Goal: Information Seeking & Learning: Learn about a topic

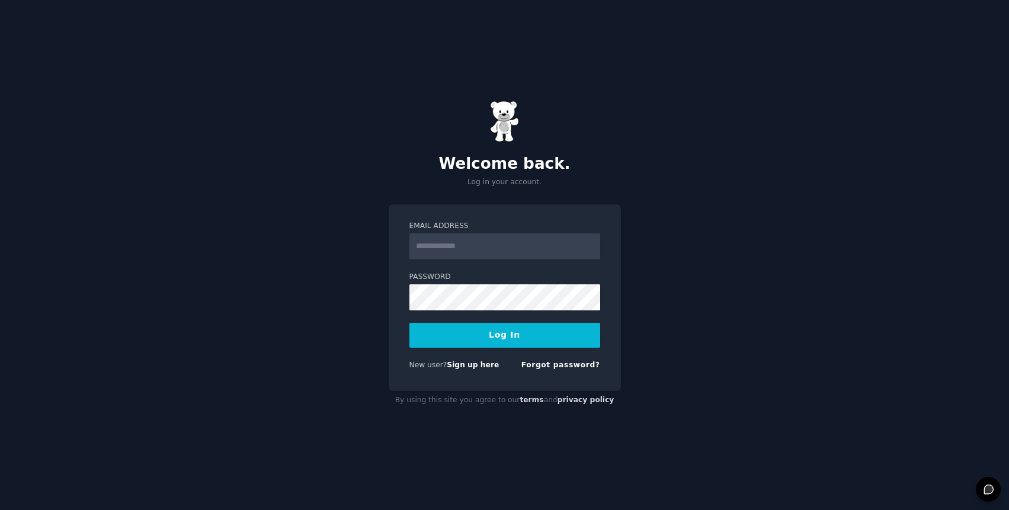
click at [501, 243] on input "Email Address" at bounding box center [504, 246] width 191 height 26
type input "**********"
click at [530, 338] on button "Log In" at bounding box center [504, 335] width 191 height 25
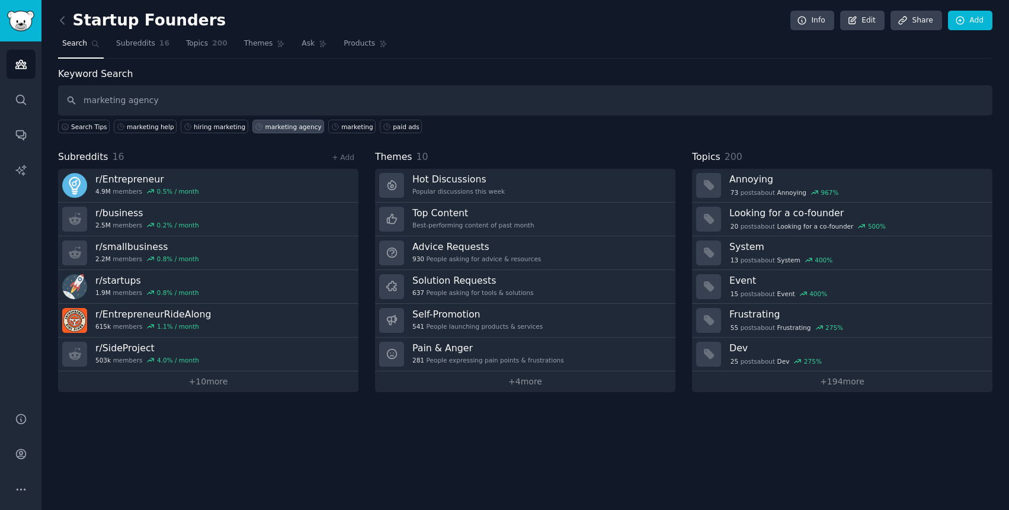
type input "marketing agency"
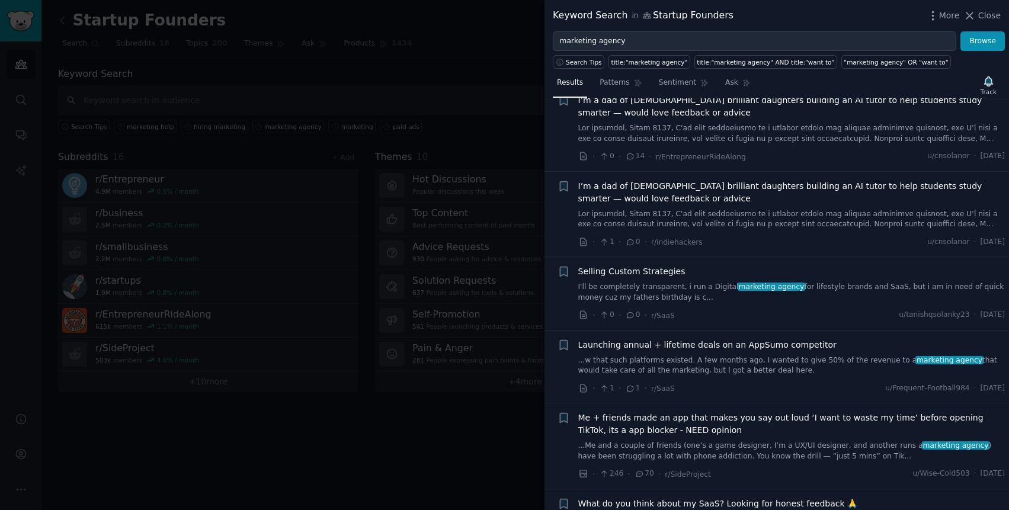
scroll to position [1200, 0]
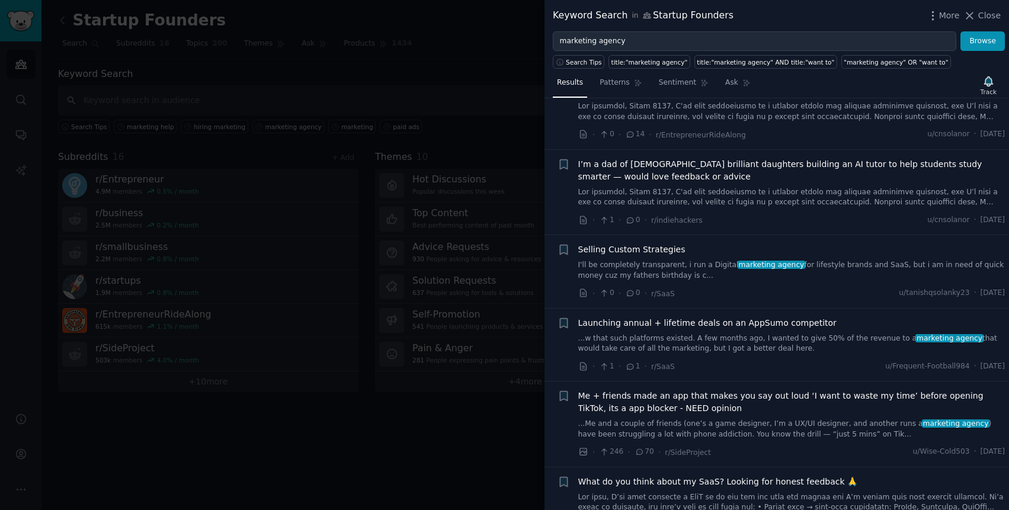
click at [765, 338] on link "...w that such platforms existed. A few months ago, I wanted to give 50% of the…" at bounding box center [791, 344] width 427 height 21
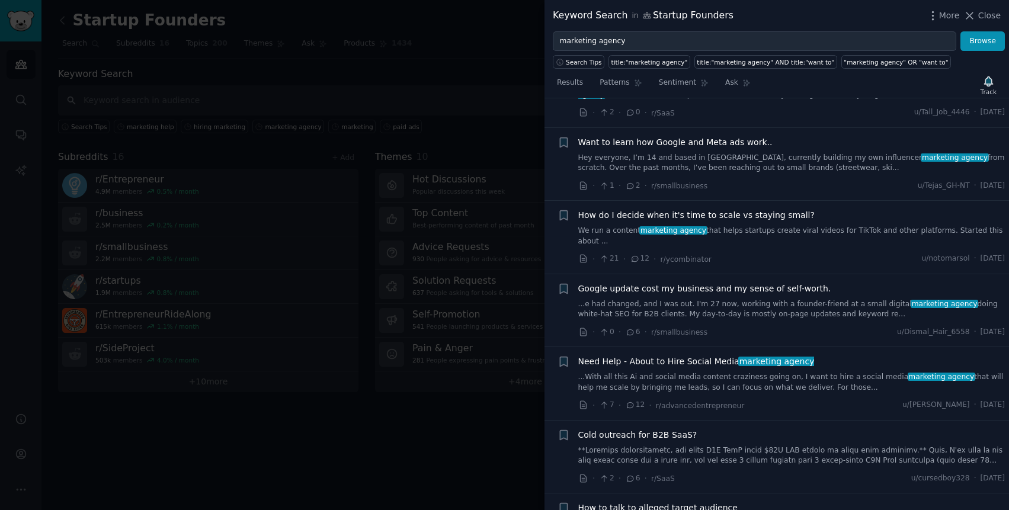
scroll to position [2566, 0]
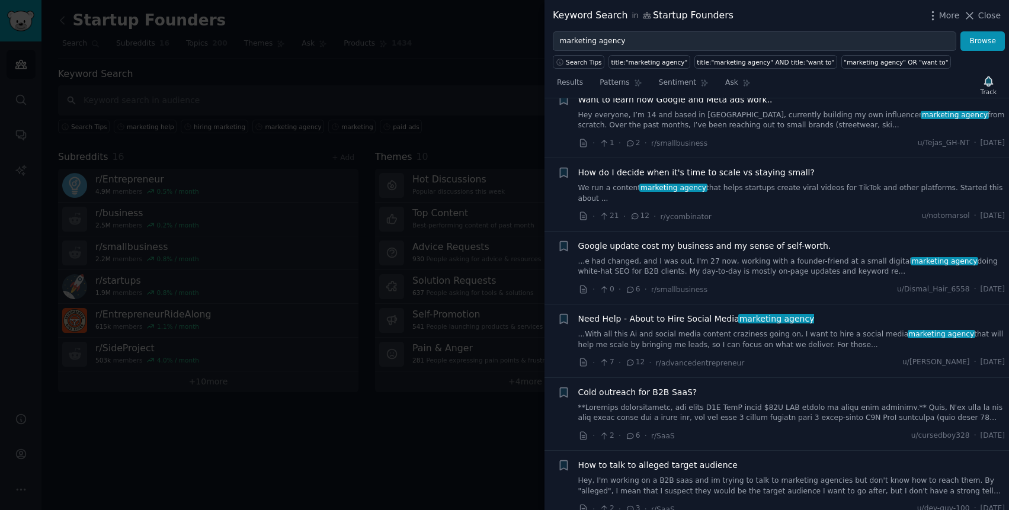
click at [753, 331] on link "...With all this Ai and social media content [MEDICAL_DATA] going on, I want to…" at bounding box center [791, 339] width 427 height 21
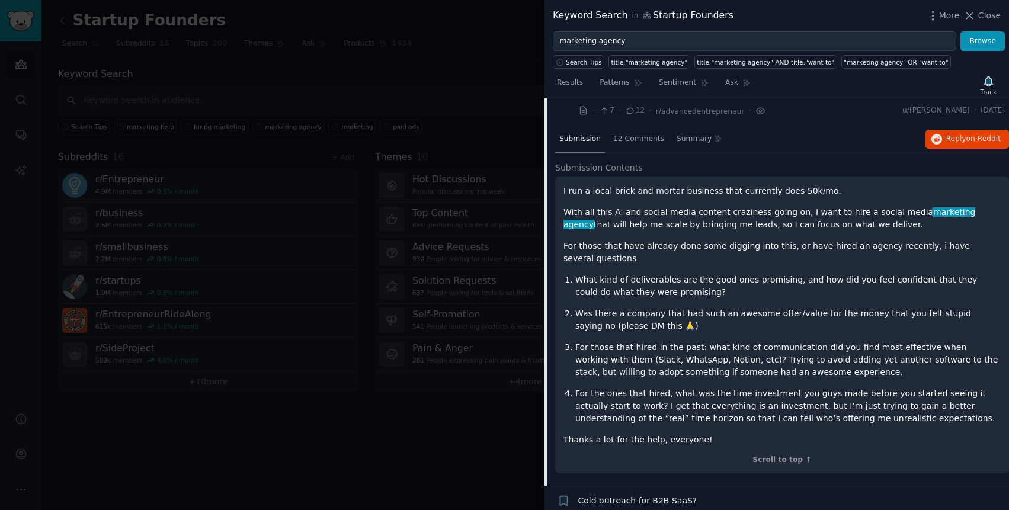
scroll to position [2496, 0]
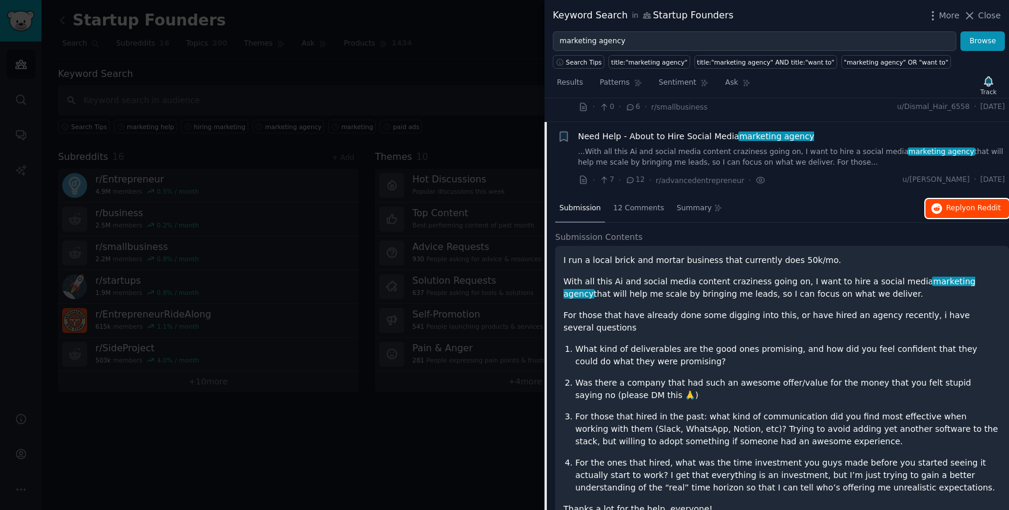
click at [966, 204] on span "on Reddit" at bounding box center [983, 208] width 34 height 8
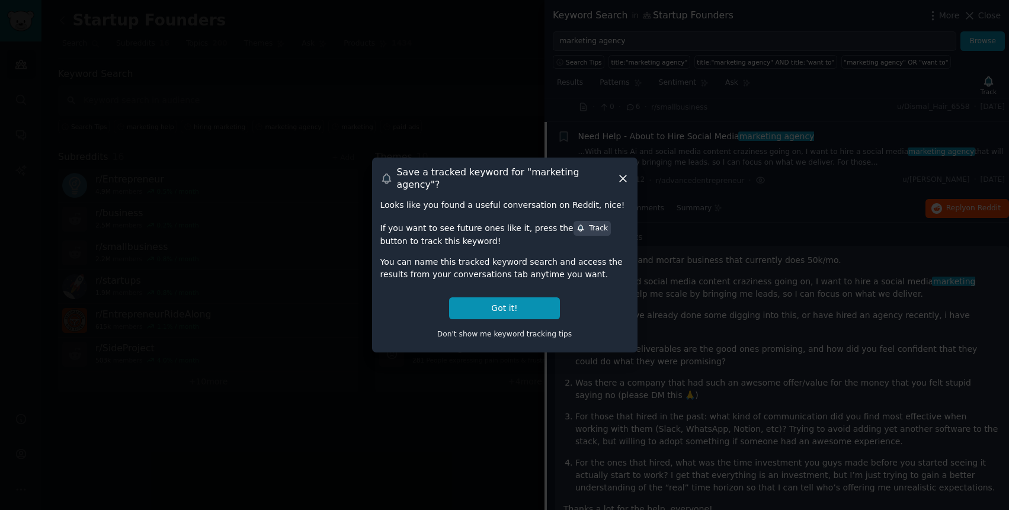
click at [624, 181] on icon at bounding box center [623, 178] width 7 height 7
click at [623, 175] on div "· 7 · 12 · r/advancedentrepreneur ·" at bounding box center [672, 180] width 188 height 12
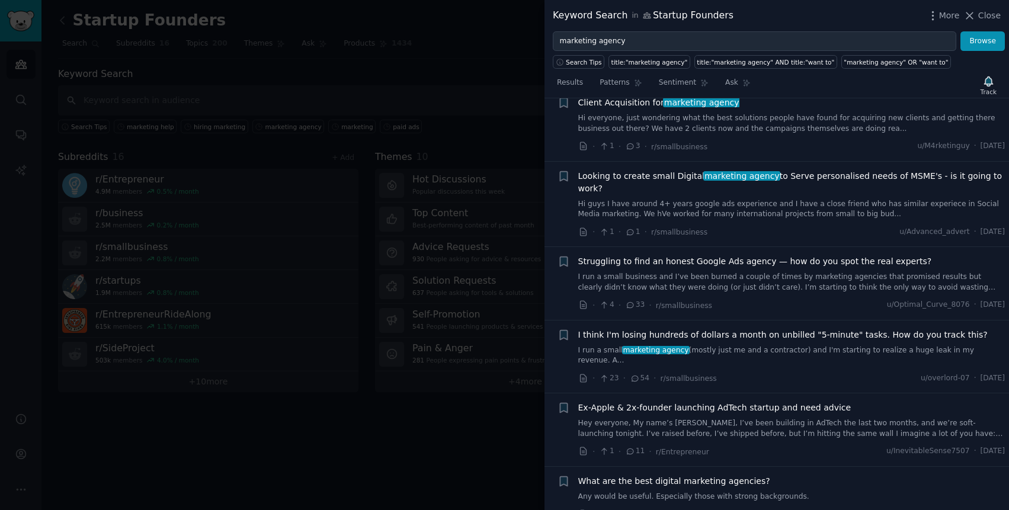
scroll to position [3139, 0]
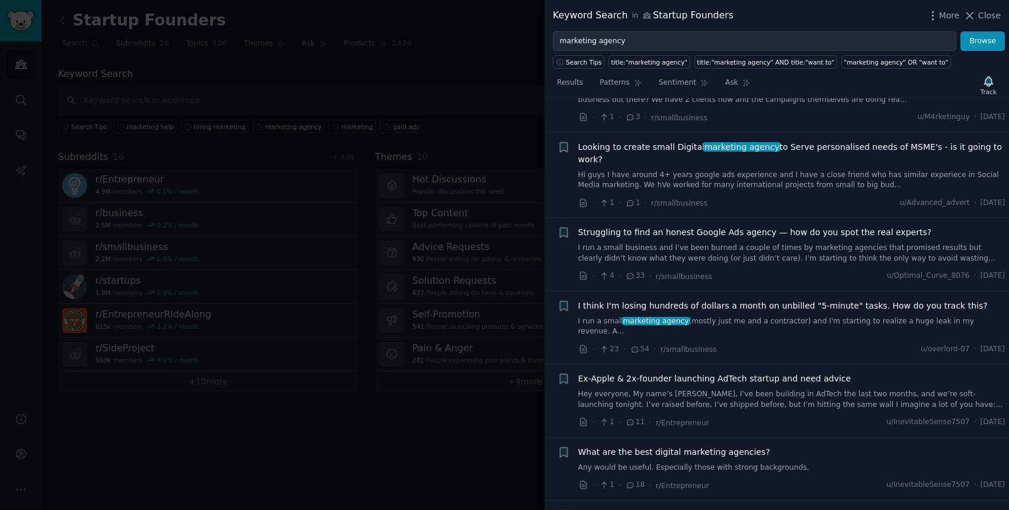
click at [749, 316] on link "I run a small marketing agency (mostly just me and a contractor) and I'm starti…" at bounding box center [791, 326] width 427 height 21
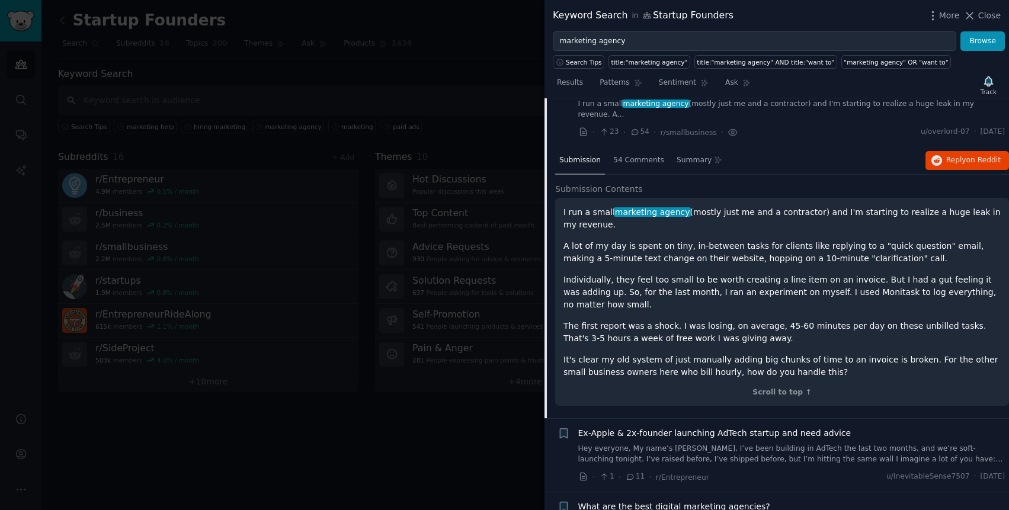
scroll to position [3015, 0]
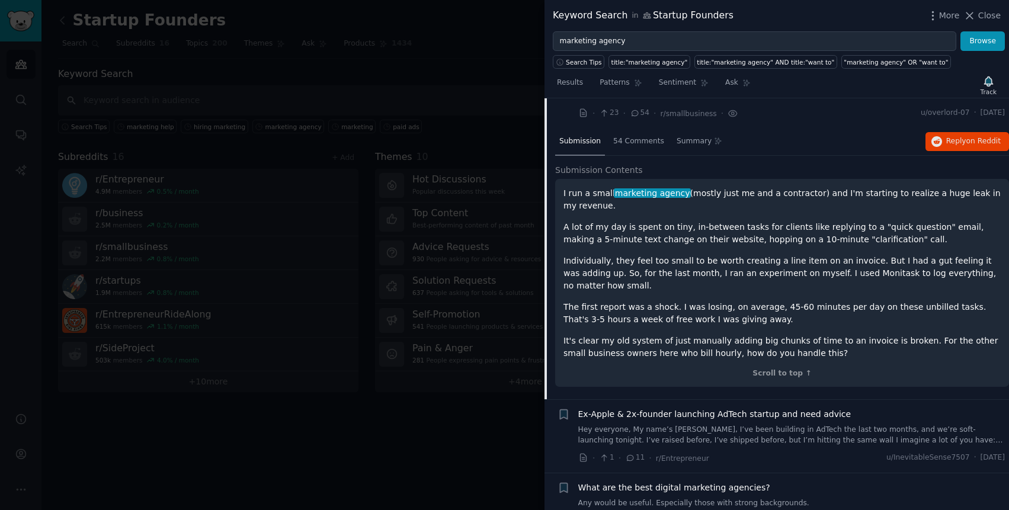
click at [758, 425] on link "Hey everyone, My name’s [PERSON_NAME], I’ve been building in AdTech the last tw…" at bounding box center [791, 435] width 427 height 21
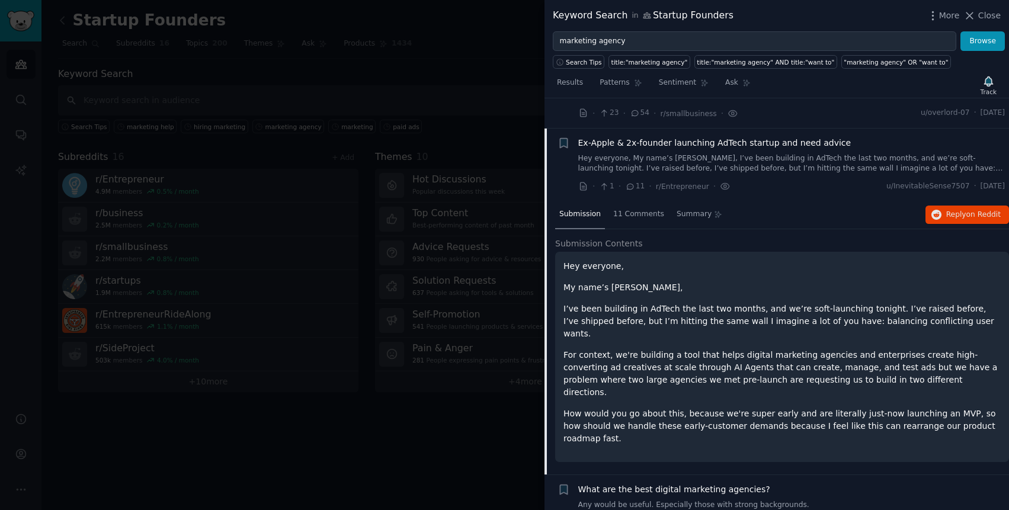
scroll to position [3023, 0]
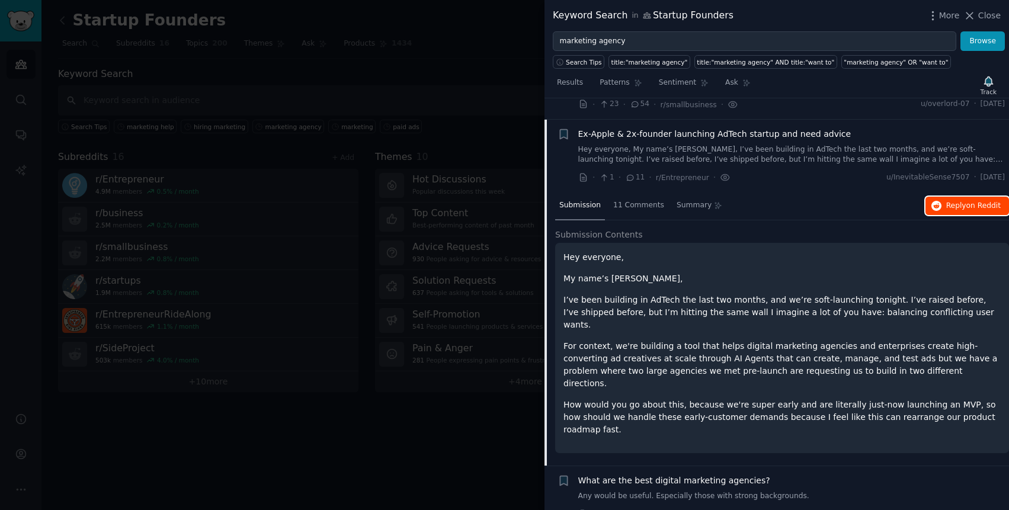
click at [946, 201] on span "Reply on Reddit" at bounding box center [973, 206] width 54 height 11
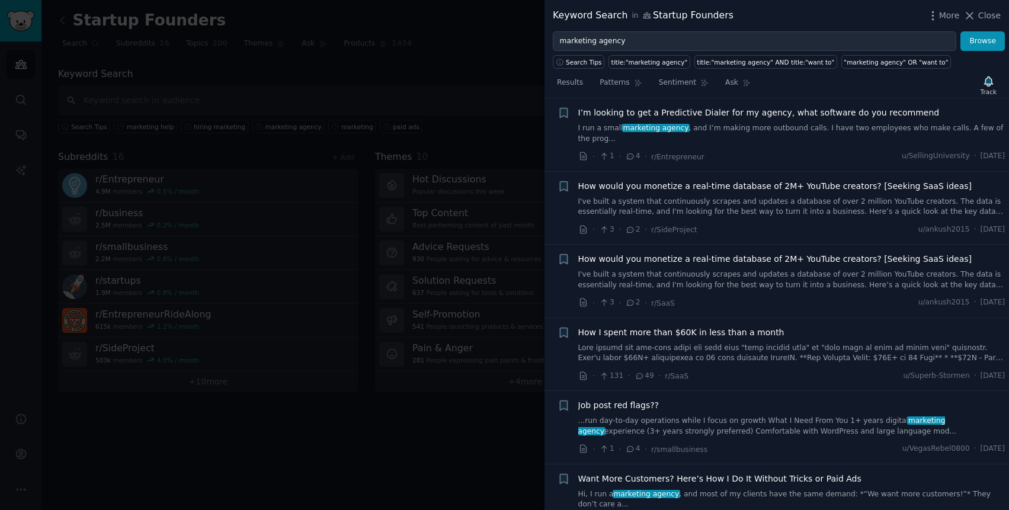
scroll to position [3907, 0]
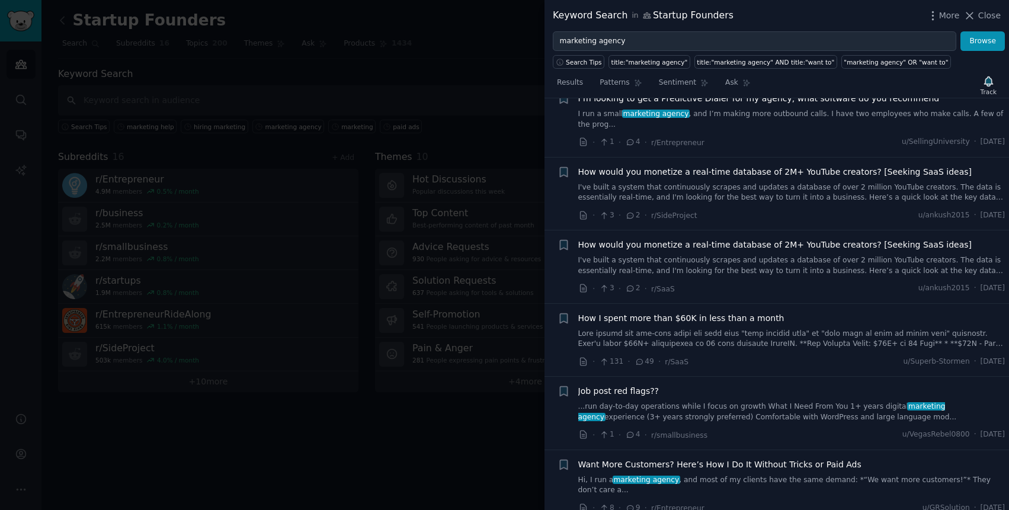
click at [777, 475] on link "Hi, I run a marketing agency , and most of my clients have the same demand: *“W…" at bounding box center [791, 485] width 427 height 21
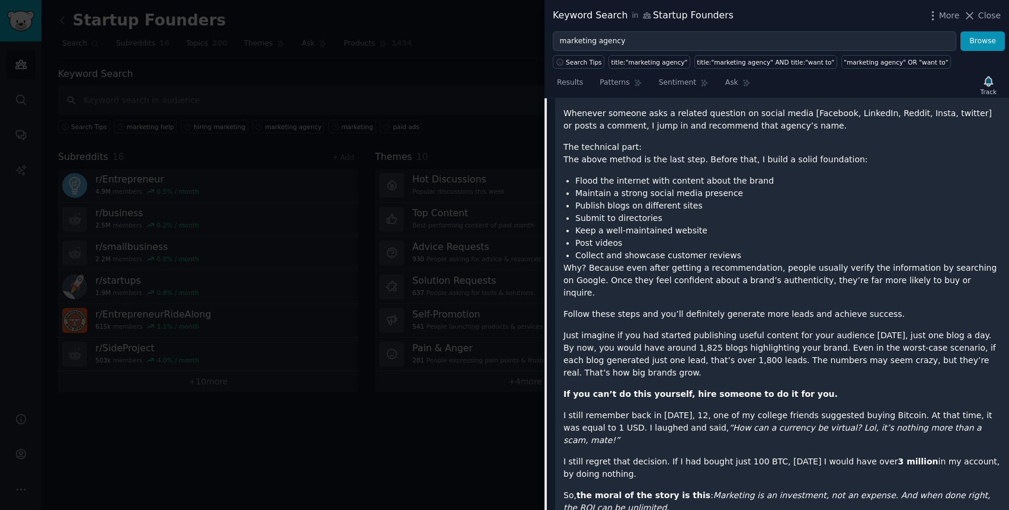
scroll to position [4451, 0]
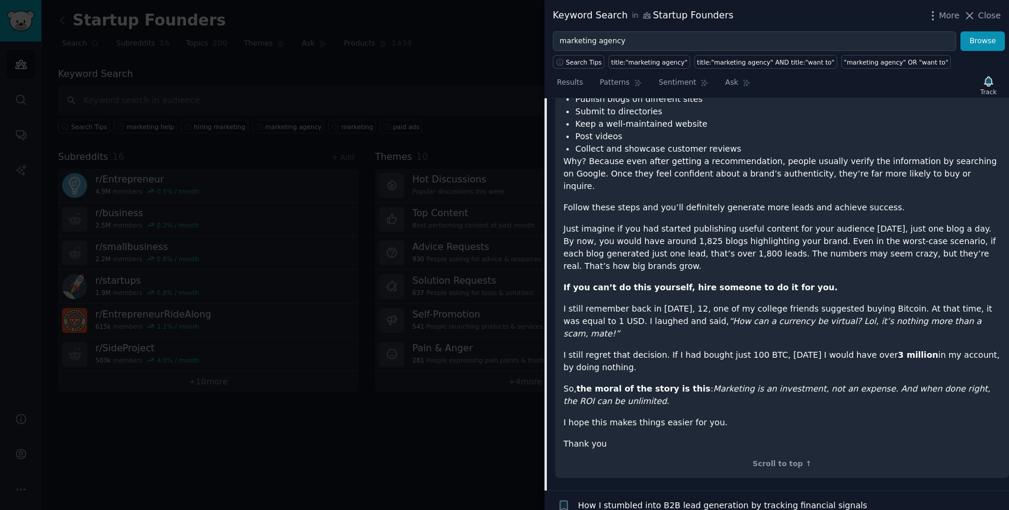
click at [496, 35] on div at bounding box center [504, 255] width 1009 height 510
click at [977, 19] on div "Keyword Search in Startup Founders More Close marketing agency Browse Search Ti…" at bounding box center [776, 255] width 464 height 510
click at [974, 18] on div "Keyword Search in Startup Founders More Close marketing agency Browse Search Ti…" at bounding box center [776, 255] width 464 height 510
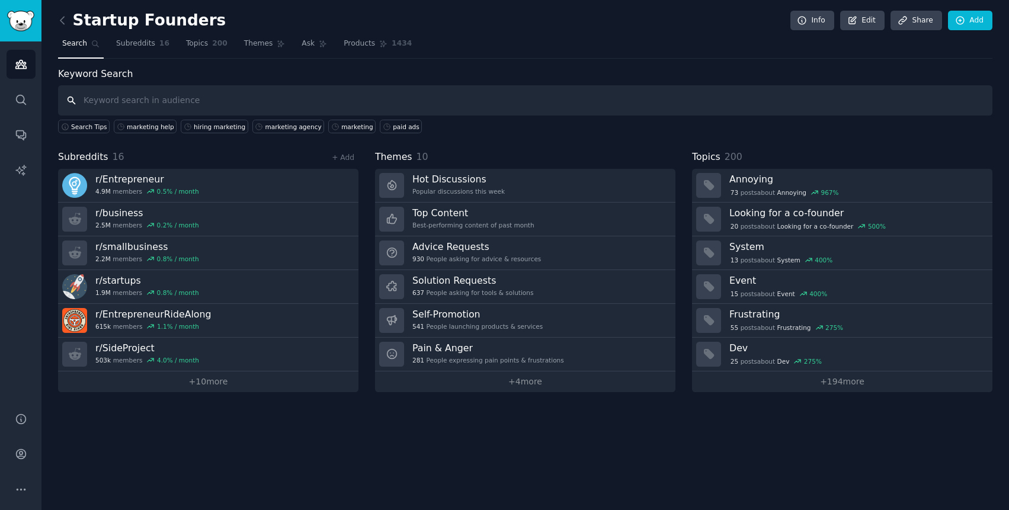
click at [514, 99] on input "text" at bounding box center [525, 100] width 934 height 30
type input "marketing help"
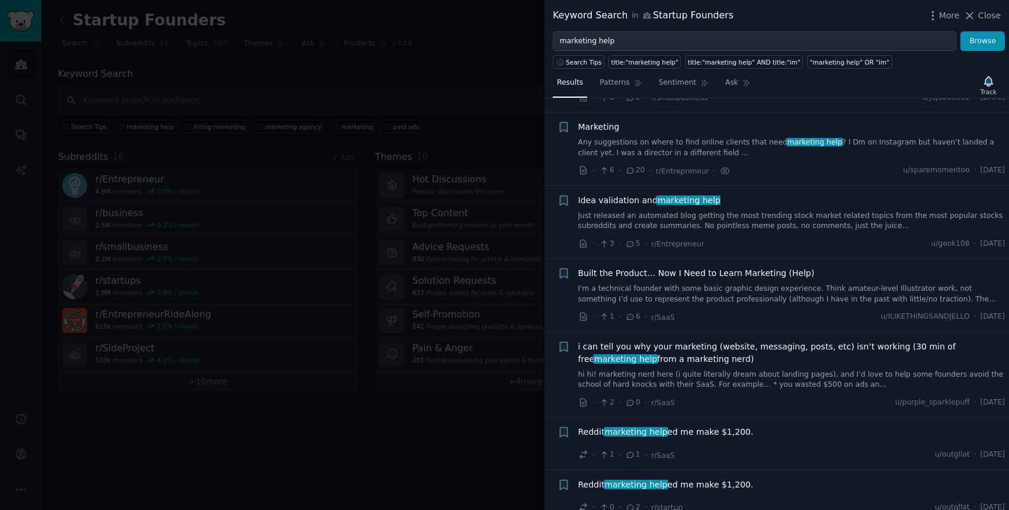
scroll to position [1264, 0]
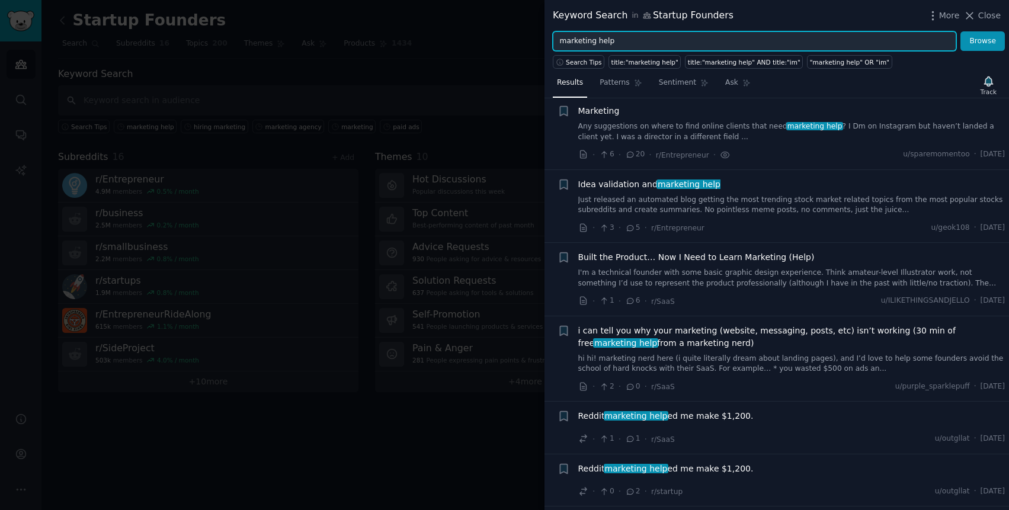
click at [605, 44] on input "marketing help" at bounding box center [754, 41] width 403 height 20
type input "l"
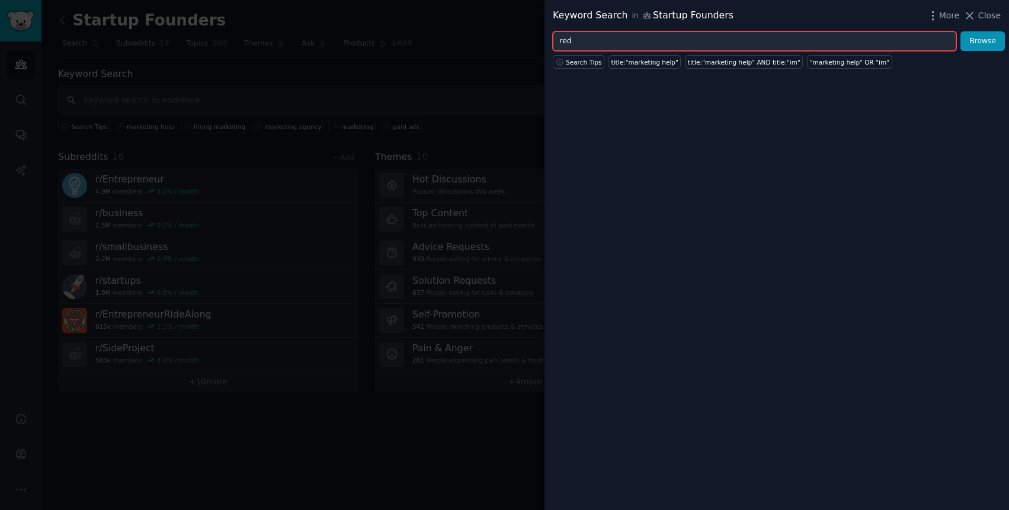
click at [625, 44] on input "red" at bounding box center [754, 41] width 403 height 20
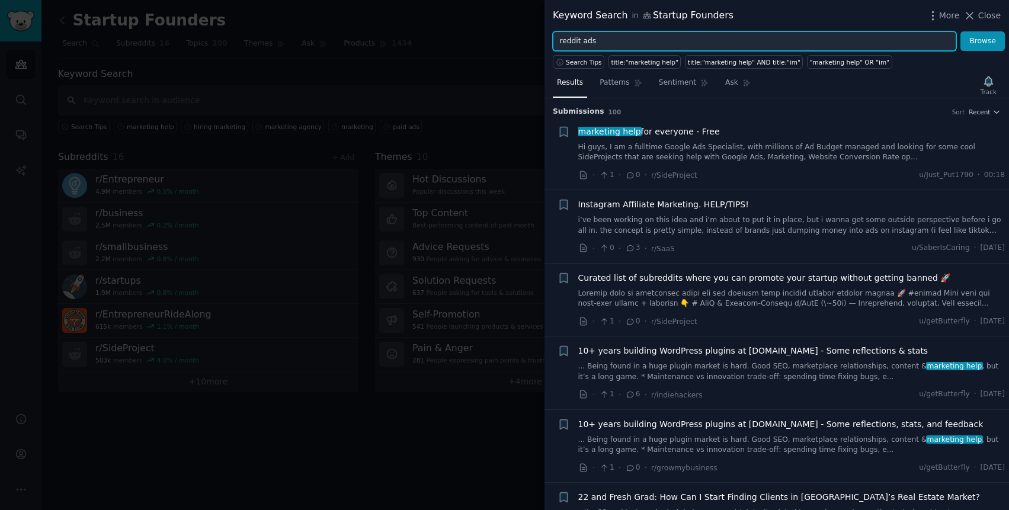
type input "reddit ads"
click at [960, 31] on button "Browse" at bounding box center [982, 41] width 44 height 20
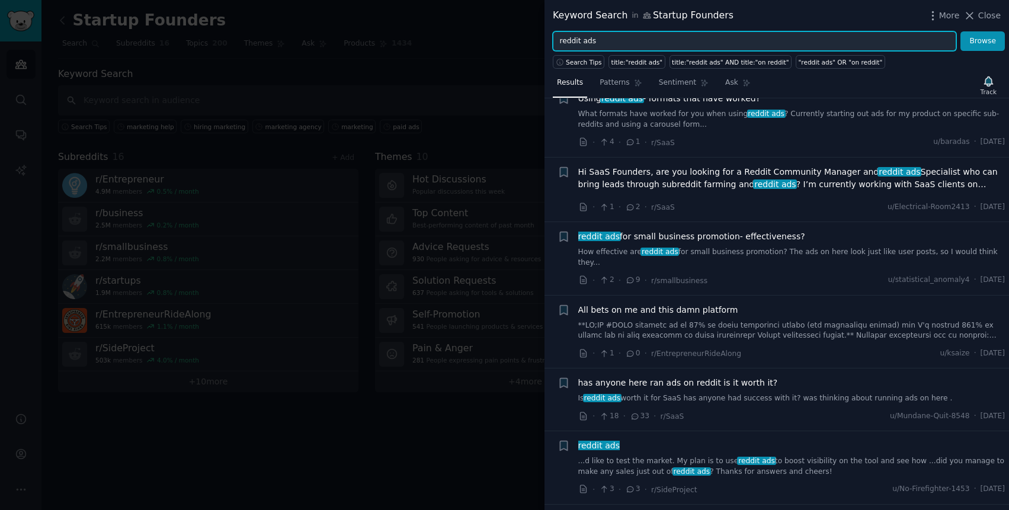
scroll to position [1474, 0]
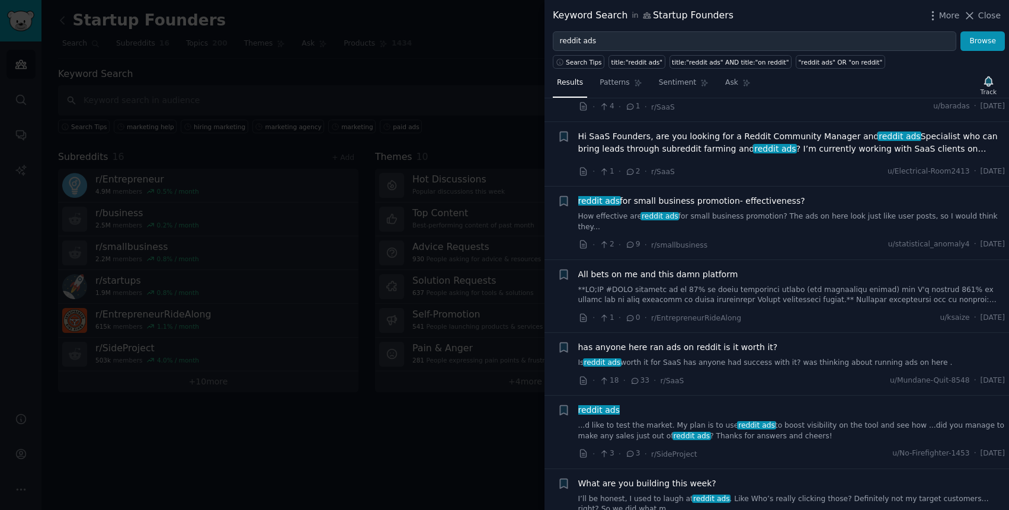
click at [771, 341] on div "has anyone here ran ads on reddit is it worth it? Is reddit ads worth it for Sa…" at bounding box center [791, 354] width 427 height 27
click at [771, 358] on link "Is reddit ads worth it for SaaS has anyone had success with it? was thinking ab…" at bounding box center [791, 363] width 427 height 11
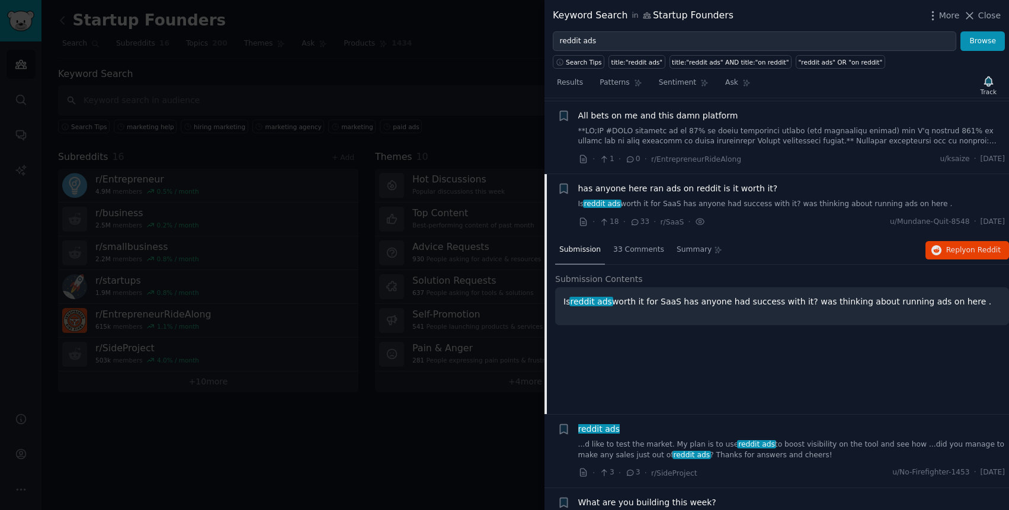
scroll to position [1649, 0]
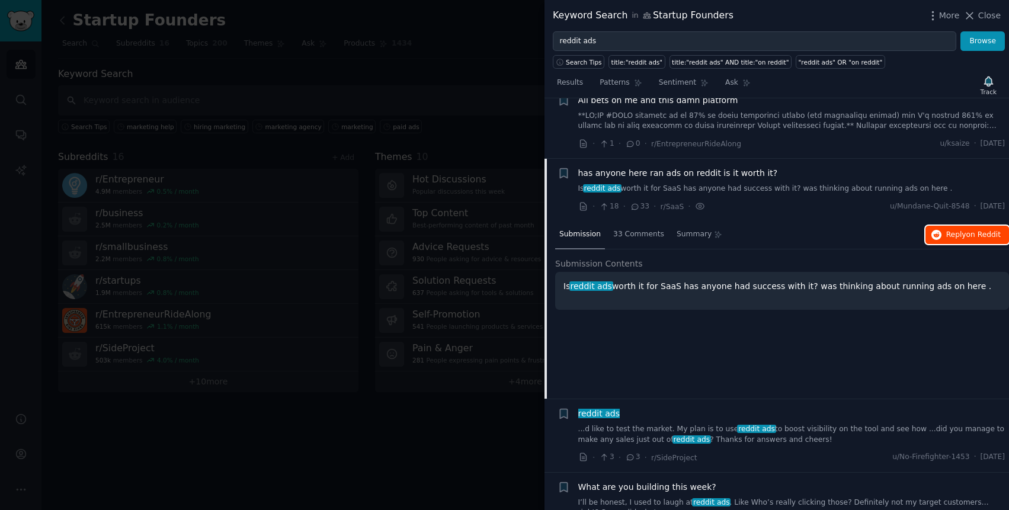
click at [952, 226] on button "Reply on Reddit" at bounding box center [967, 235] width 84 height 19
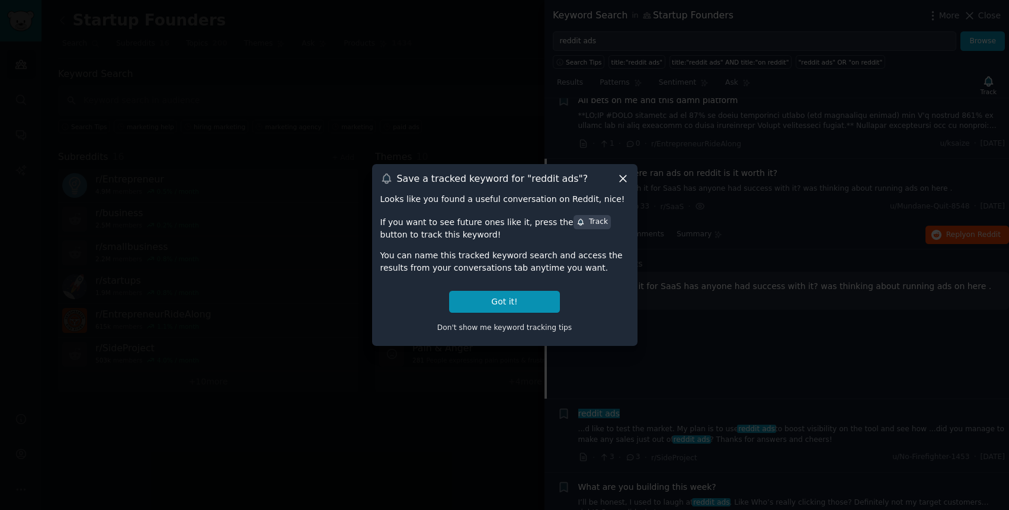
click at [621, 178] on icon at bounding box center [623, 178] width 7 height 7
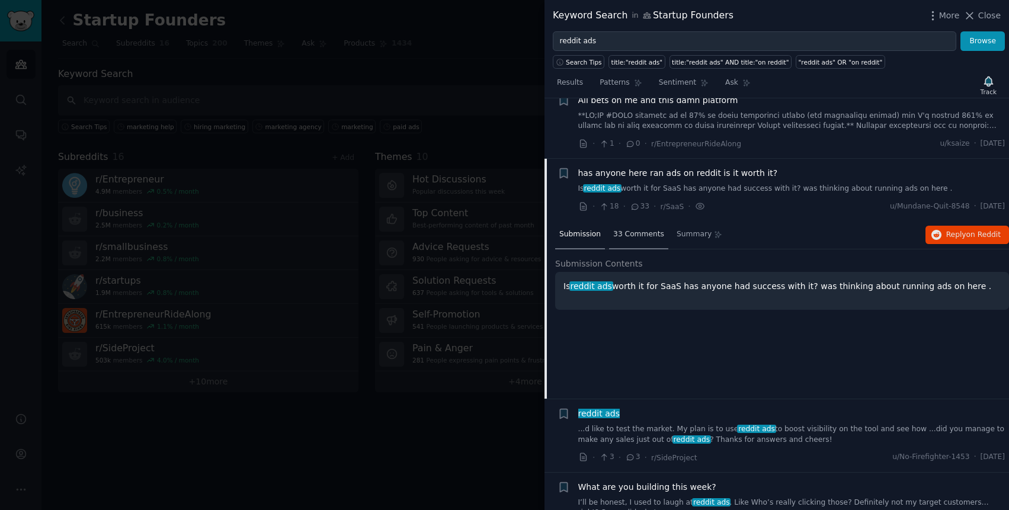
click at [625, 229] on span "33 Comments" at bounding box center [638, 234] width 51 height 11
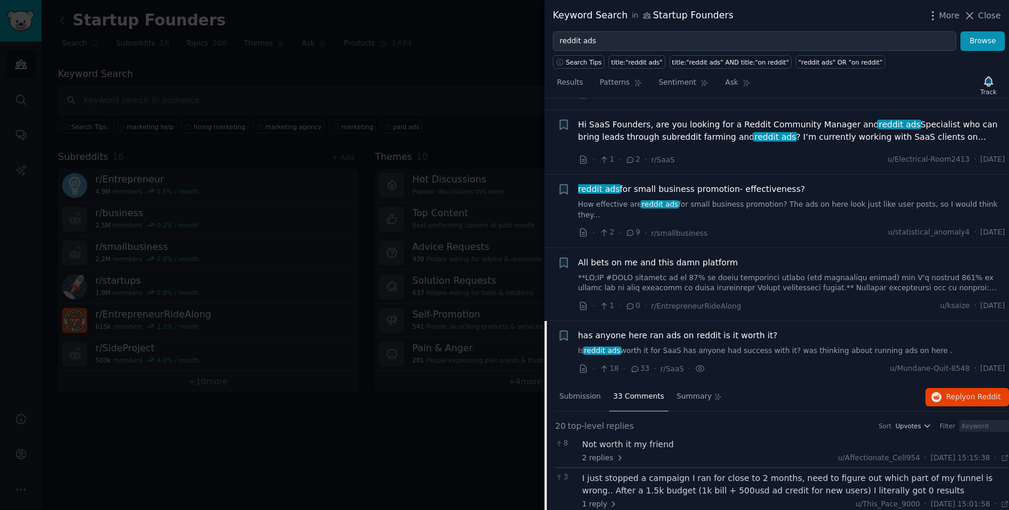
scroll to position [1548, 0]
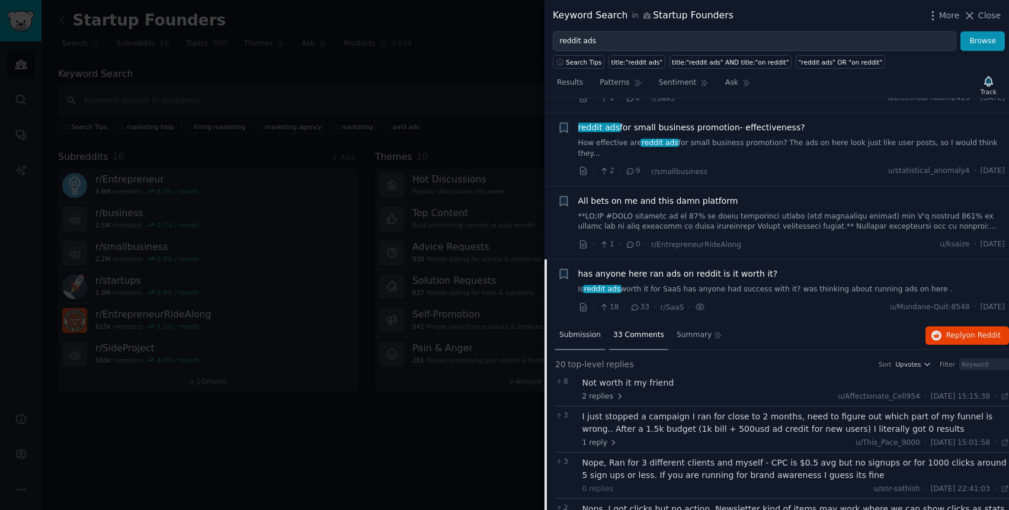
click at [591, 330] on span "Submission" at bounding box center [579, 335] width 41 height 11
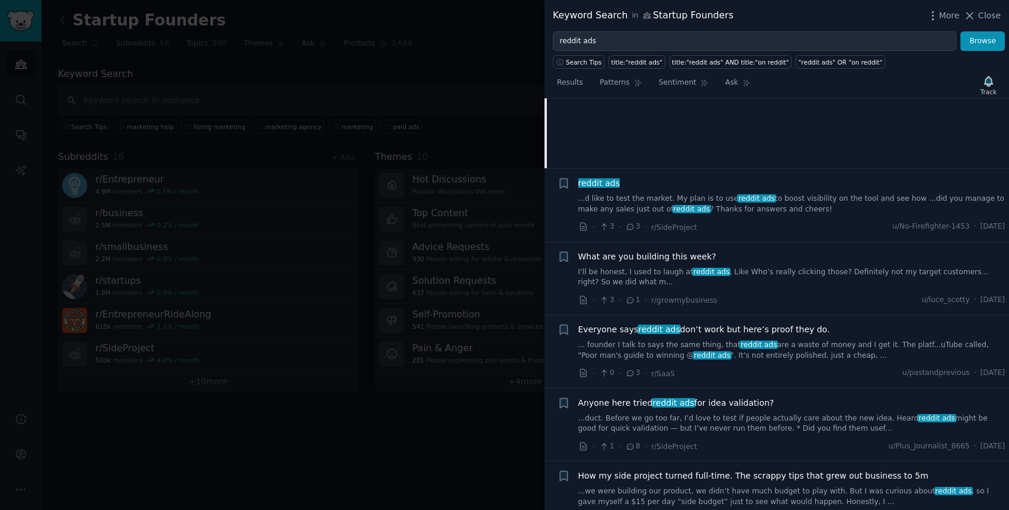
scroll to position [1897, 0]
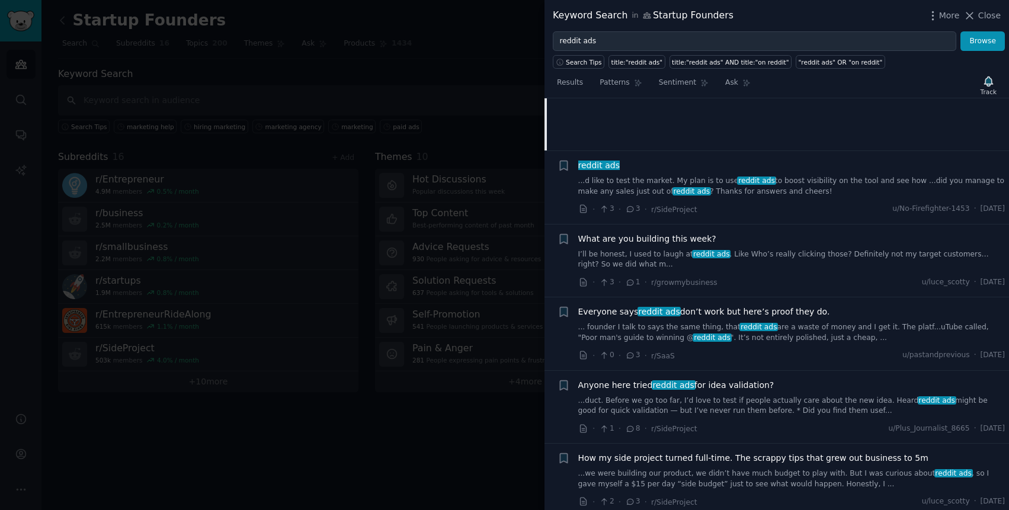
click at [805, 322] on link "... founder I talk to says the same thing, that reddit ads are a waste of money…" at bounding box center [791, 332] width 427 height 21
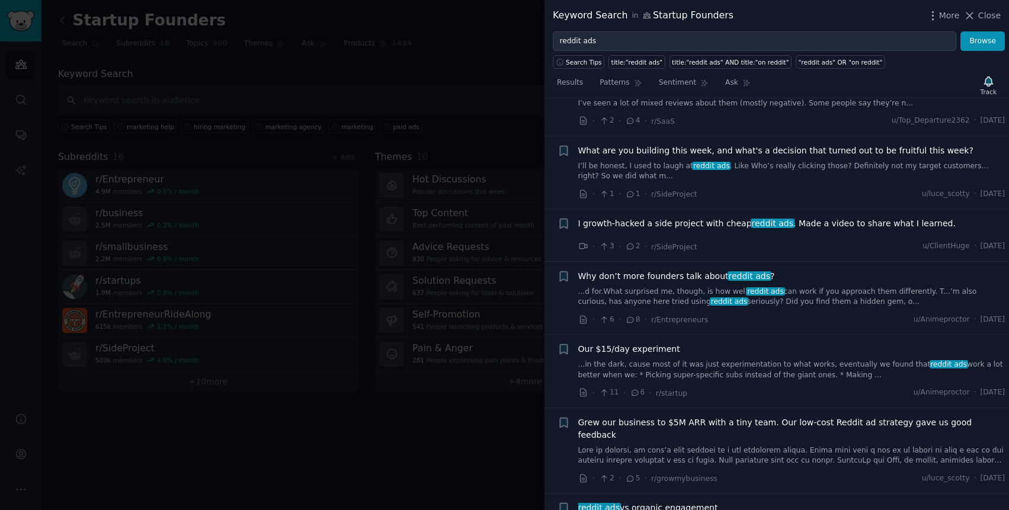
scroll to position [2580, 0]
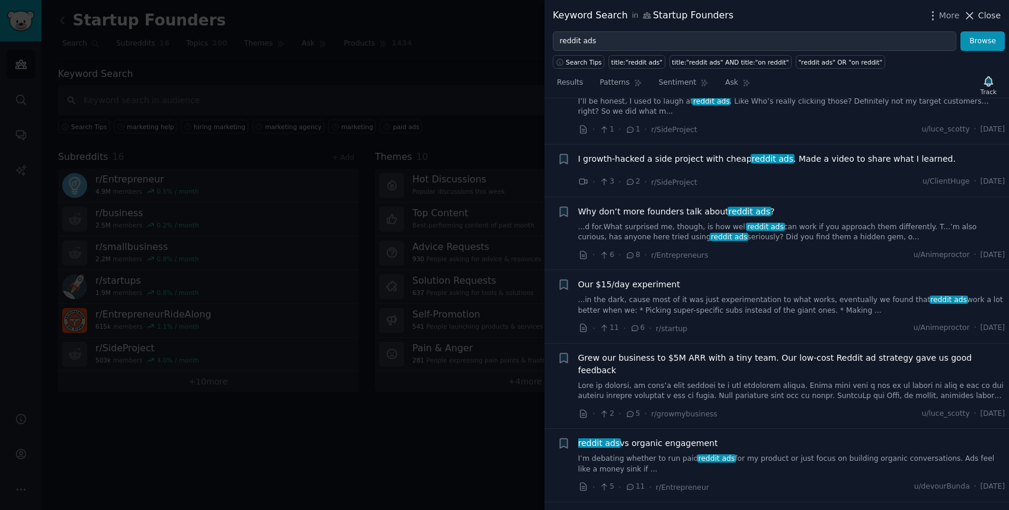
click at [973, 16] on icon at bounding box center [969, 15] width 12 height 12
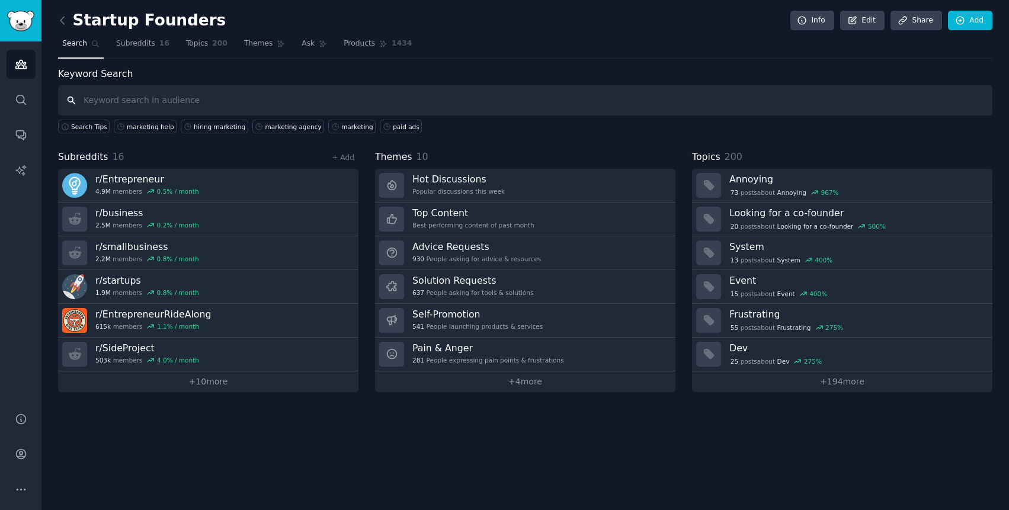
click at [387, 108] on input "text" at bounding box center [525, 100] width 934 height 30
